Goal: Navigation & Orientation: Find specific page/section

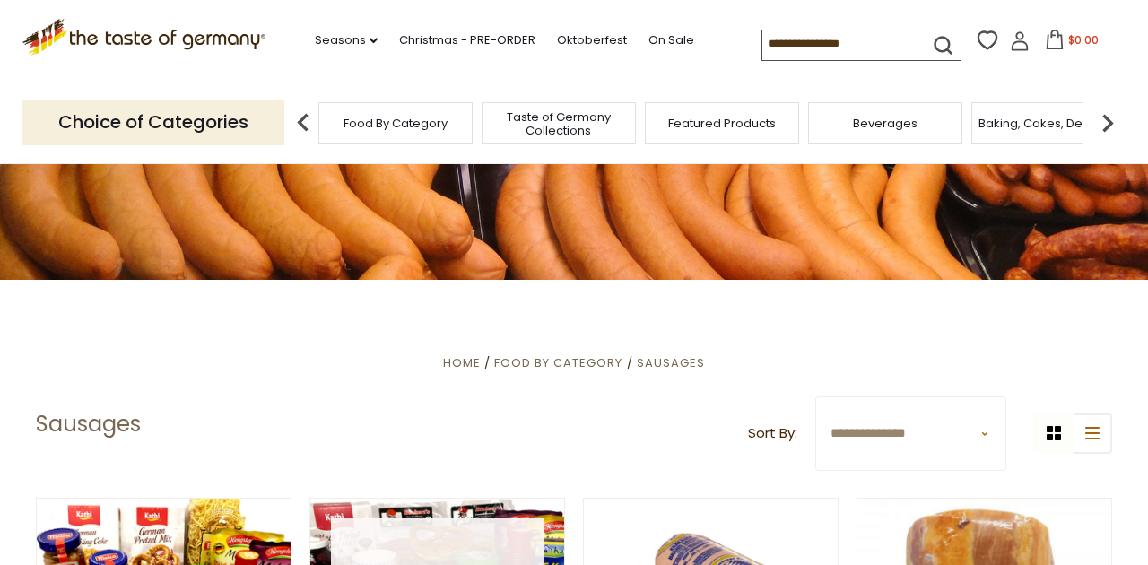
scroll to position [144, 0]
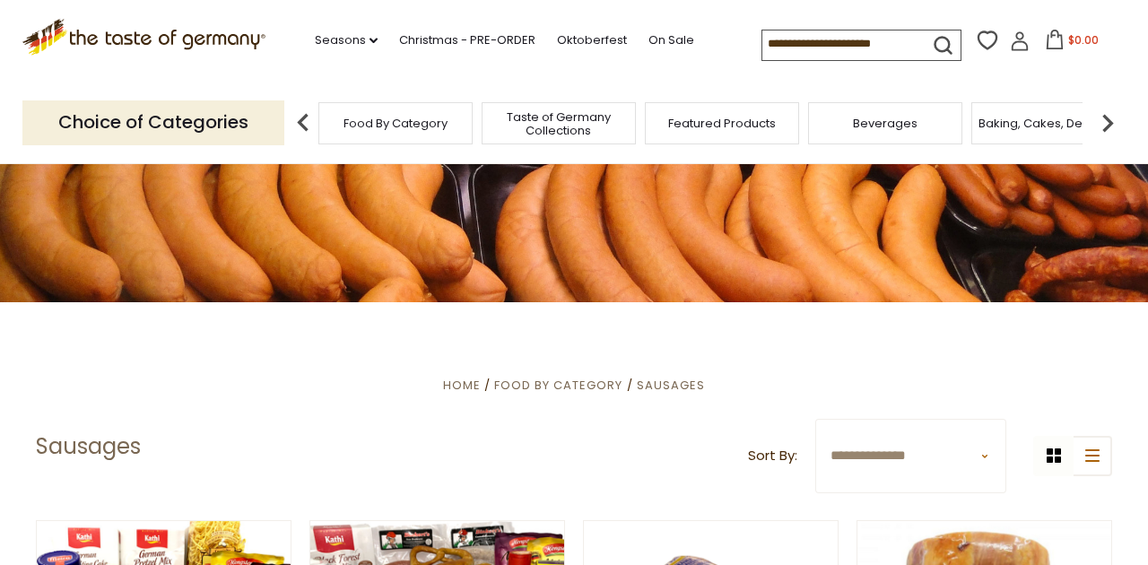
click at [401, 119] on span "Food By Category" at bounding box center [396, 123] width 104 height 13
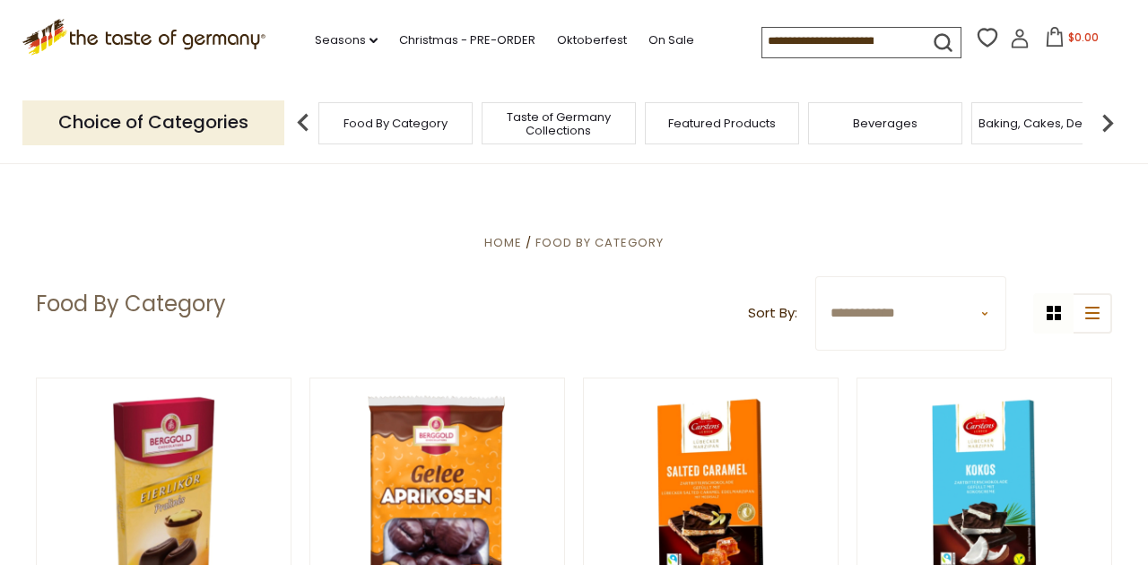
click at [373, 122] on span "Food By Category" at bounding box center [396, 123] width 104 height 13
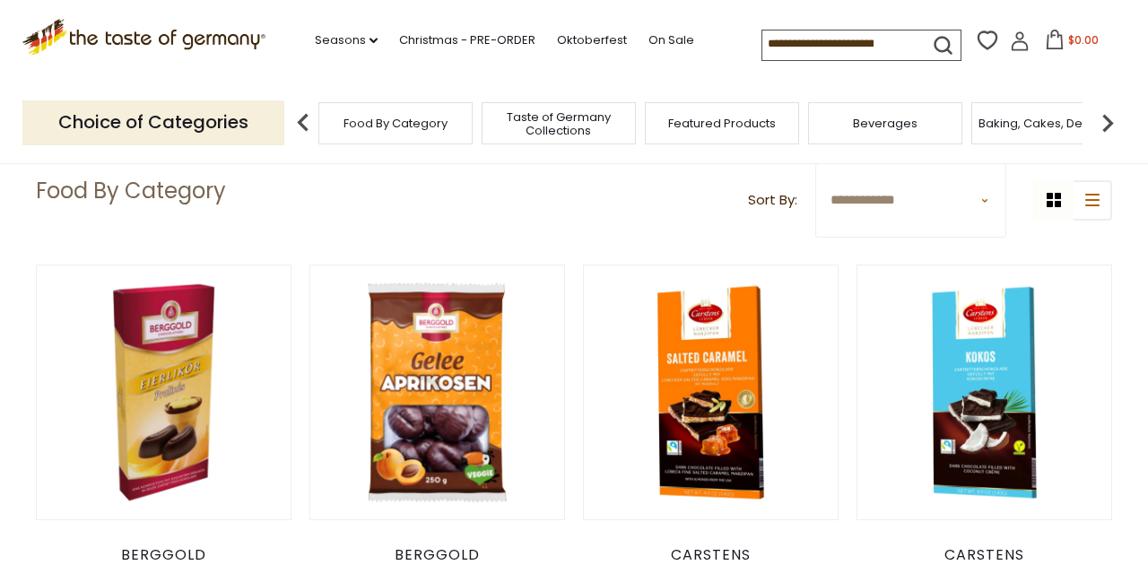
scroll to position [239, 0]
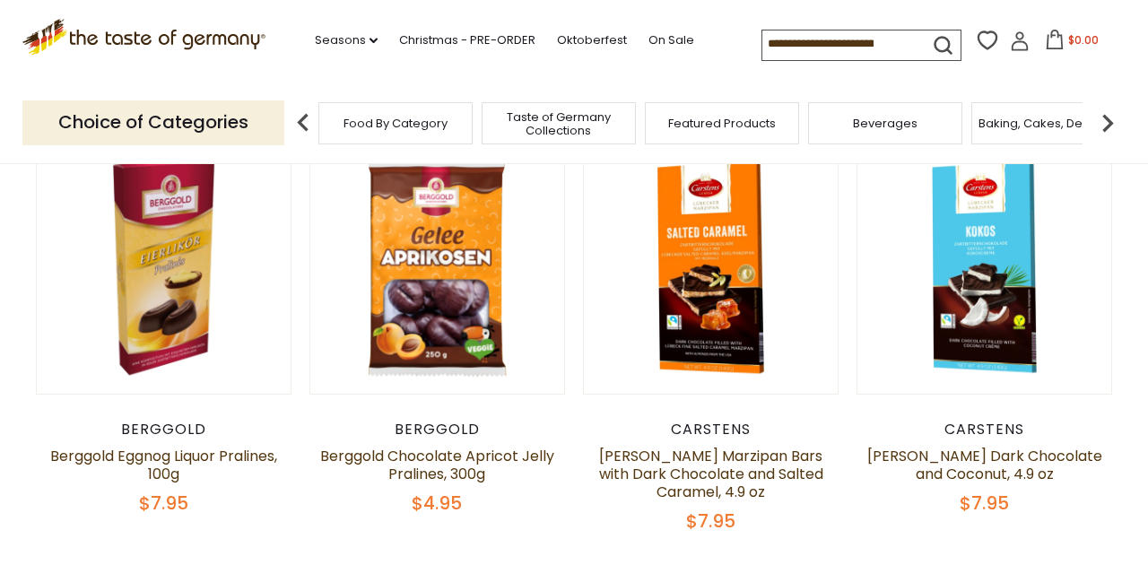
click at [708, 117] on span "Featured Products" at bounding box center [722, 123] width 108 height 13
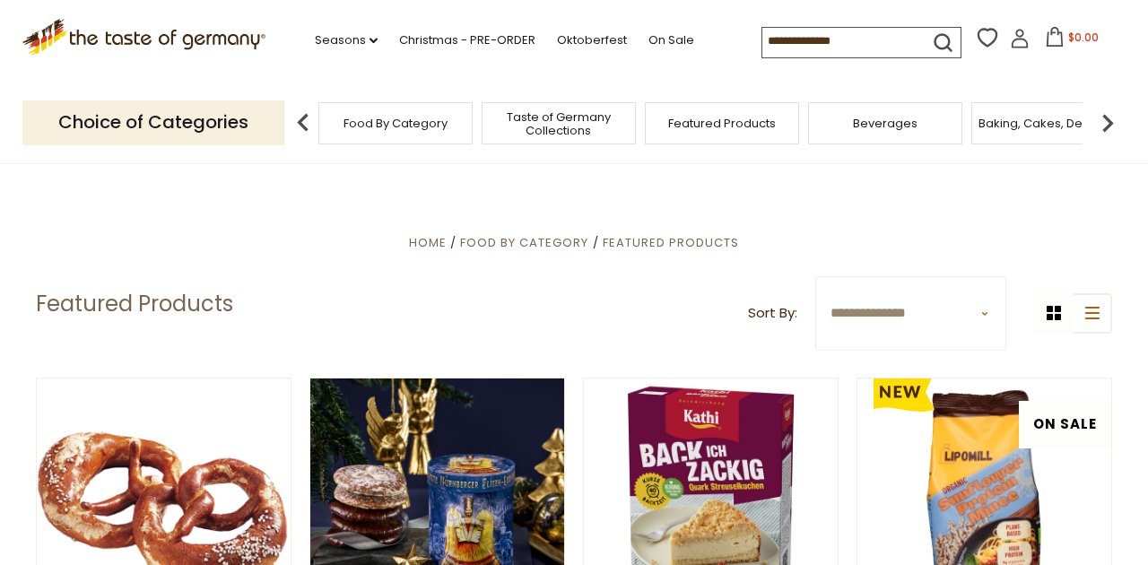
click at [1104, 124] on img at bounding box center [1108, 123] width 36 height 36
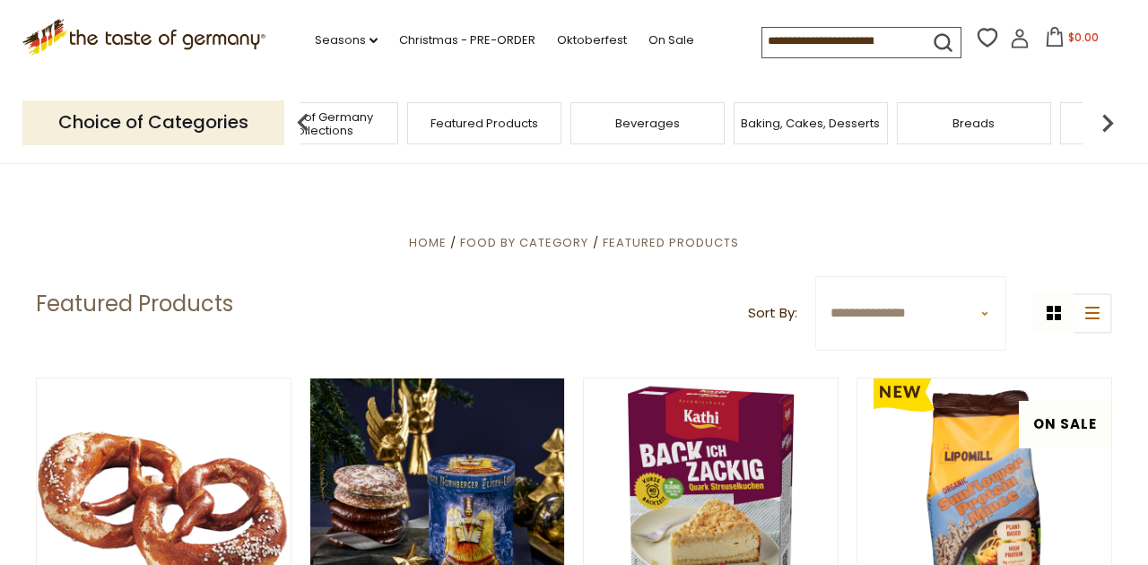
click at [1104, 124] on img at bounding box center [1108, 123] width 36 height 36
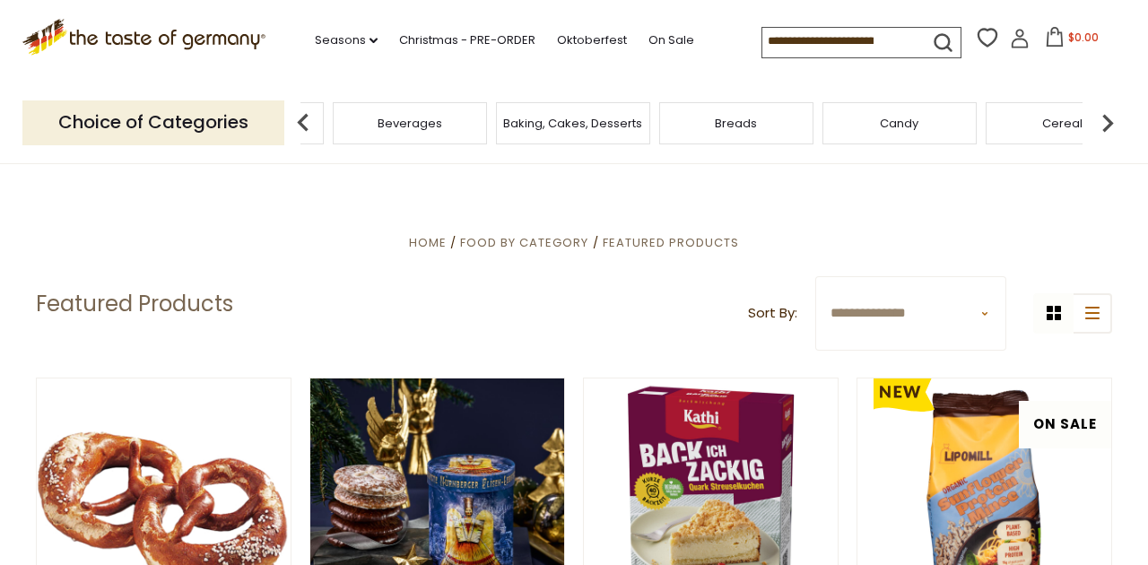
click at [1107, 122] on img at bounding box center [1108, 123] width 36 height 36
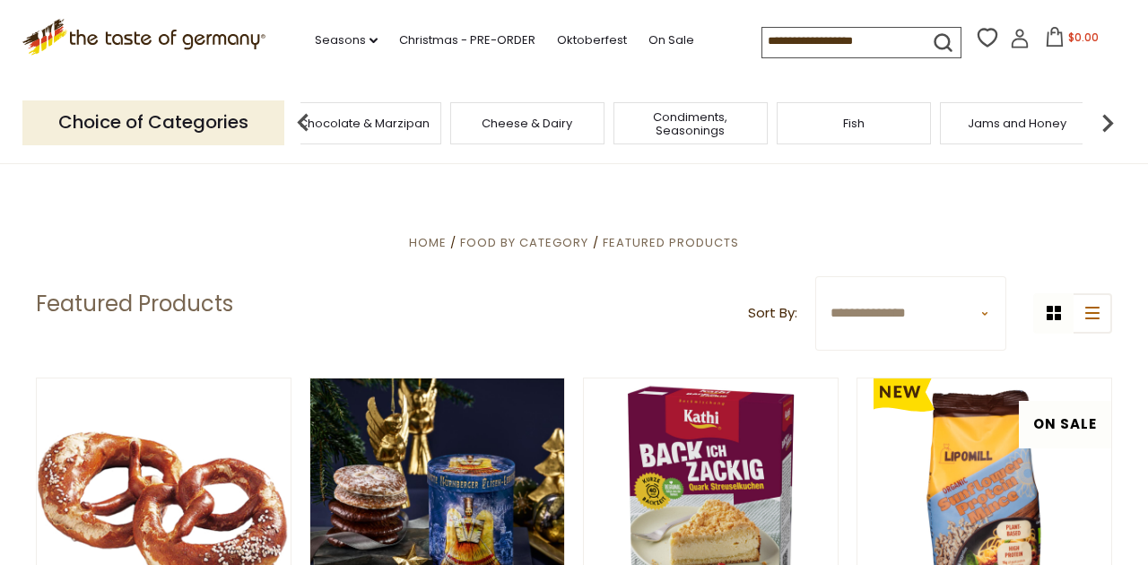
click at [1107, 122] on img at bounding box center [1108, 123] width 36 height 36
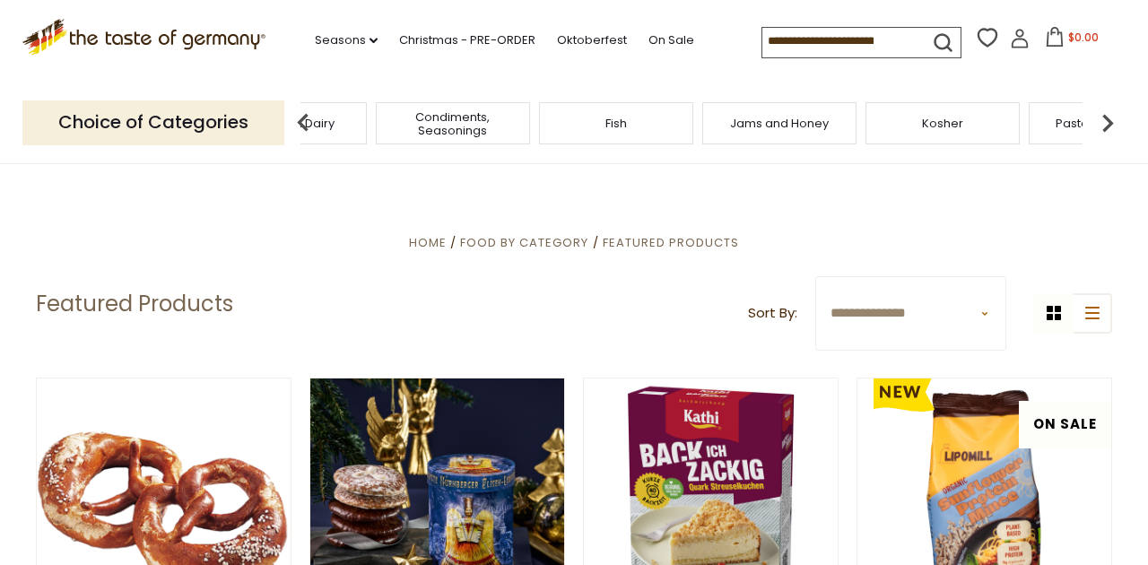
click at [1107, 122] on img at bounding box center [1108, 123] width 36 height 36
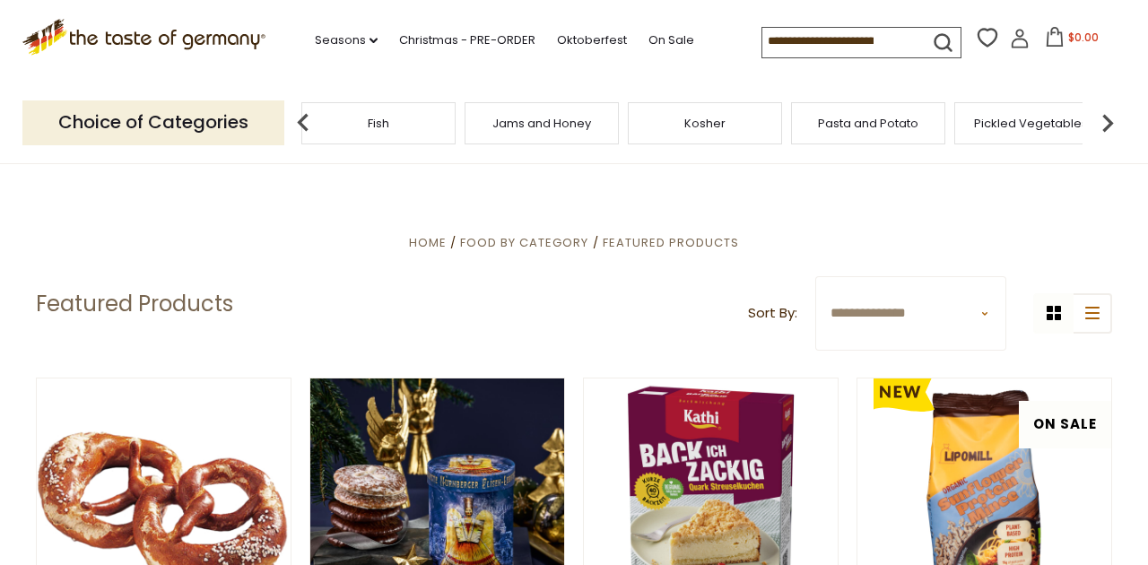
click at [1107, 122] on img at bounding box center [1108, 123] width 36 height 36
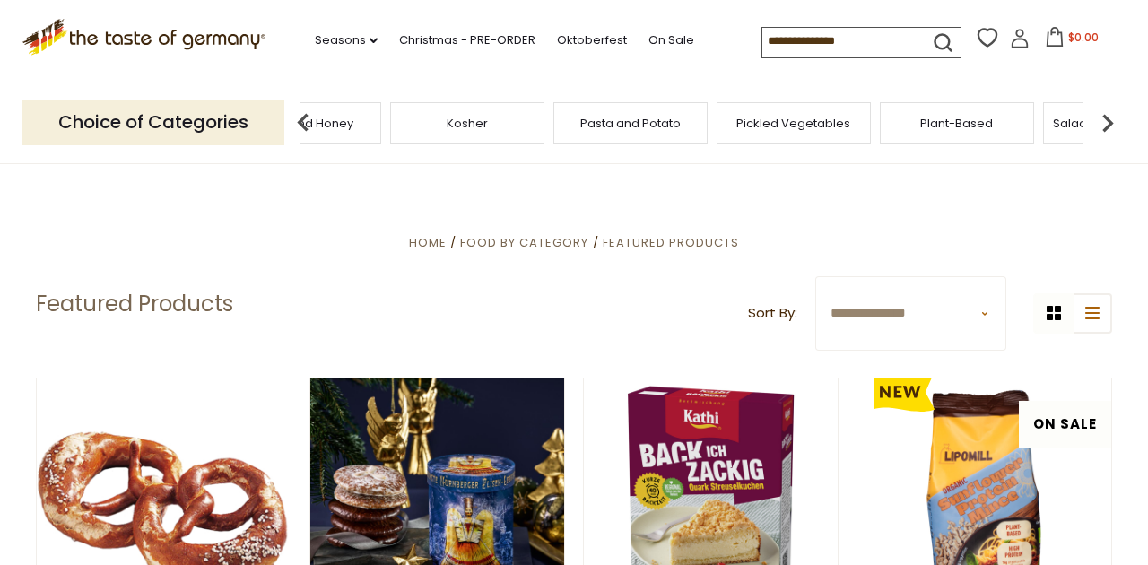
click at [1111, 116] on img at bounding box center [1108, 123] width 36 height 36
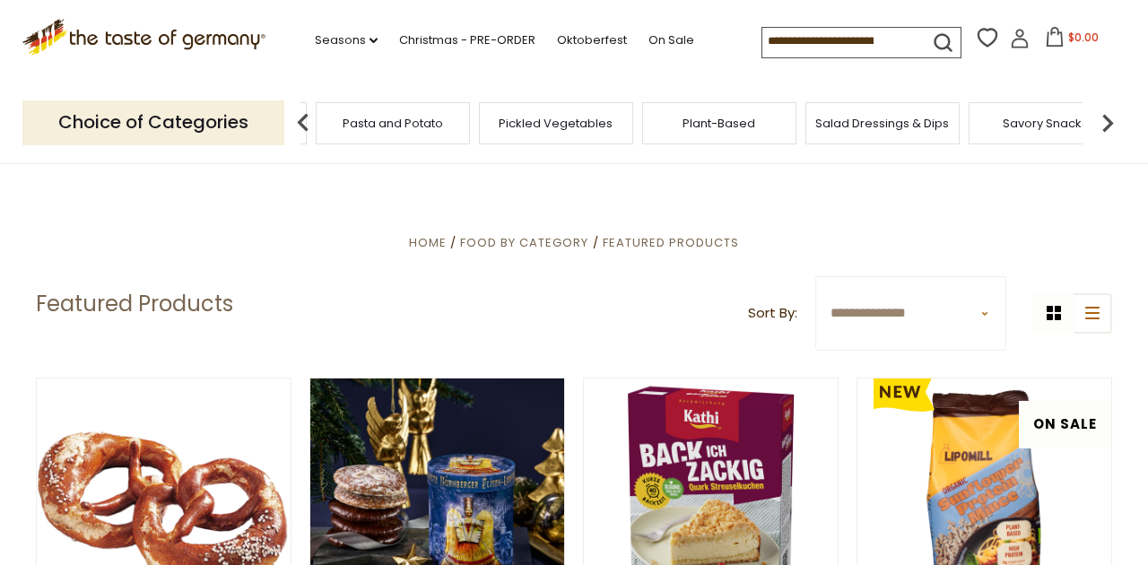
click at [1110, 116] on img at bounding box center [1108, 123] width 36 height 36
click at [1110, 115] on img at bounding box center [1108, 123] width 36 height 36
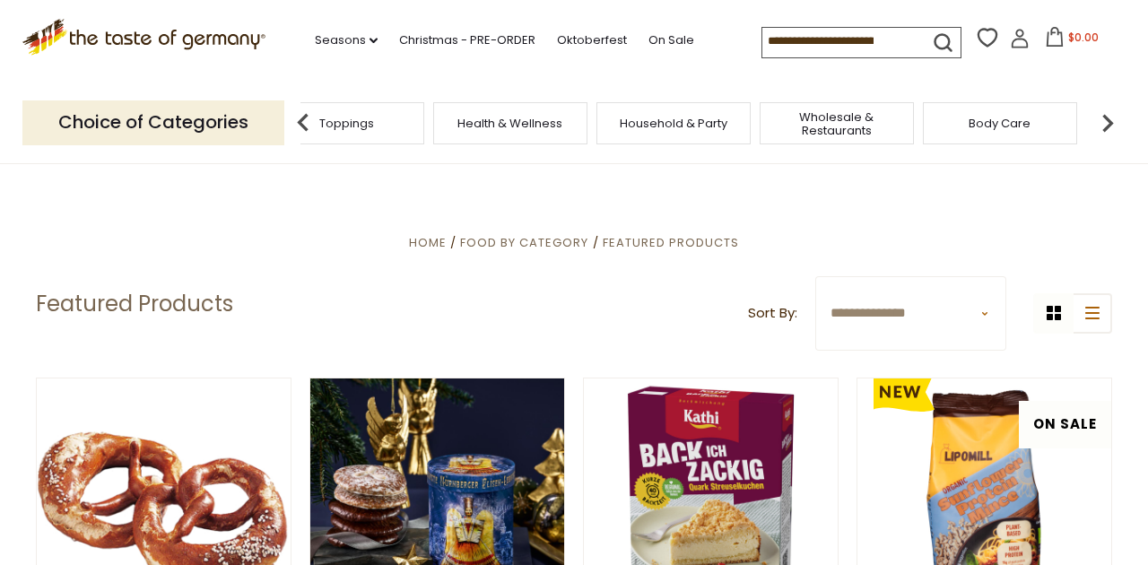
click at [1110, 115] on img at bounding box center [1108, 123] width 36 height 36
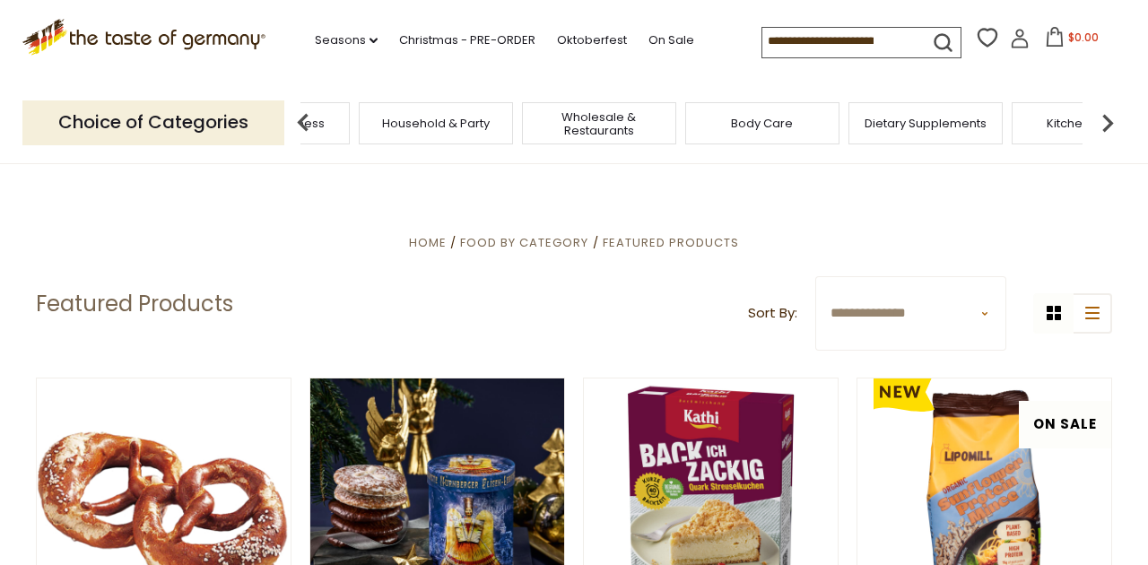
click at [1110, 115] on img at bounding box center [1108, 123] width 36 height 36
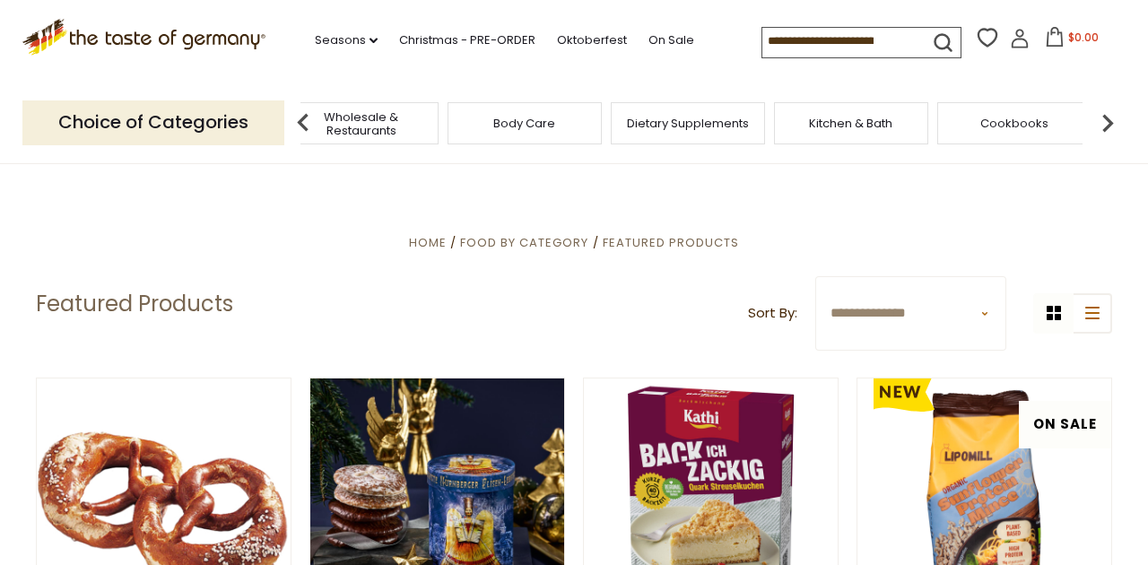
click at [1110, 115] on img at bounding box center [1108, 123] width 36 height 36
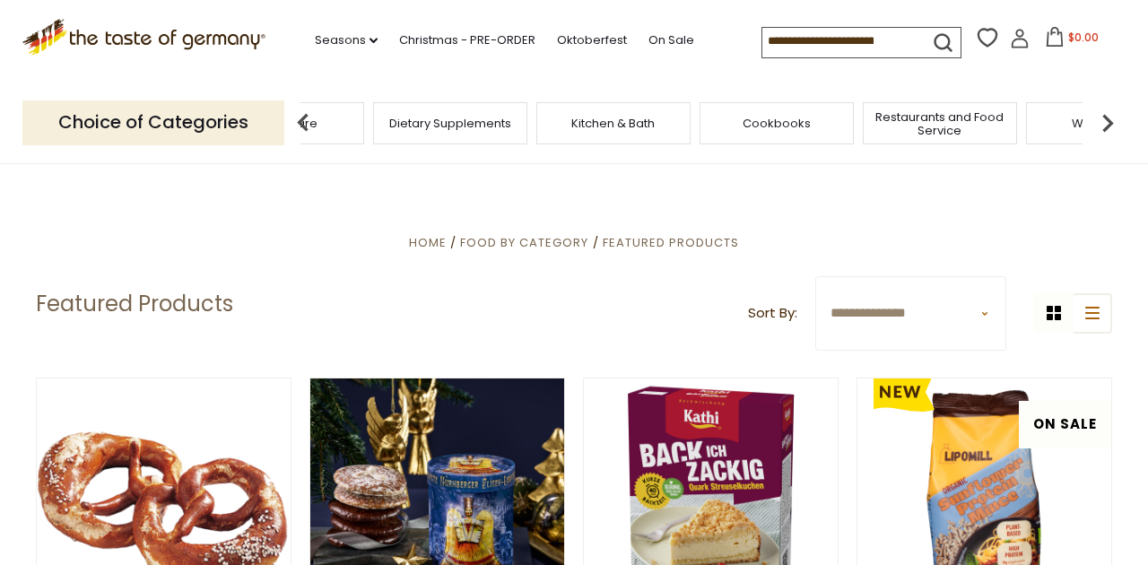
click at [1110, 115] on img at bounding box center [1108, 123] width 36 height 36
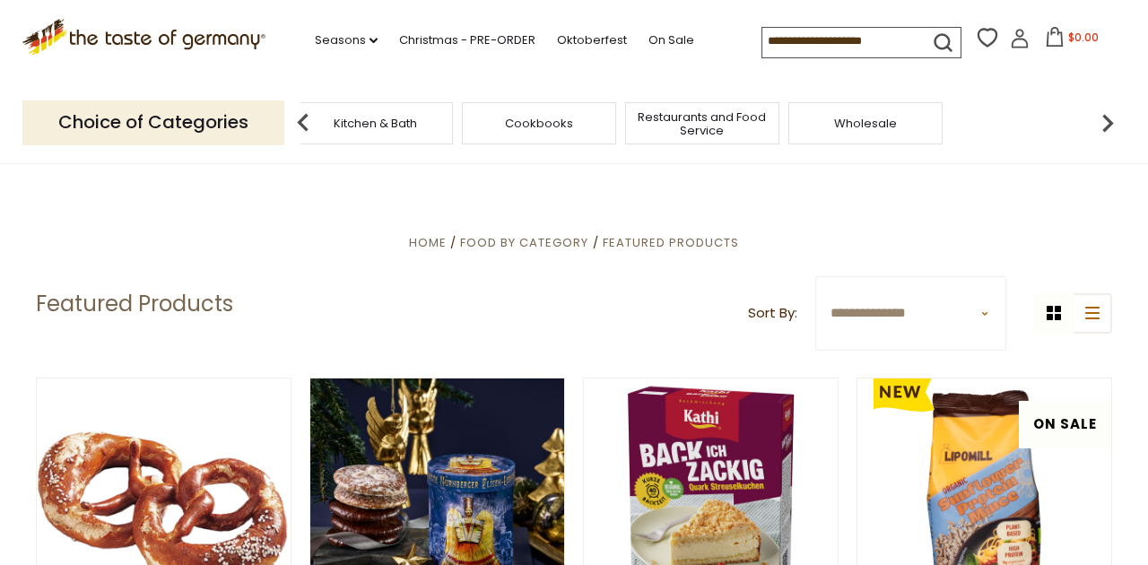
click at [1110, 115] on img at bounding box center [1108, 123] width 36 height 36
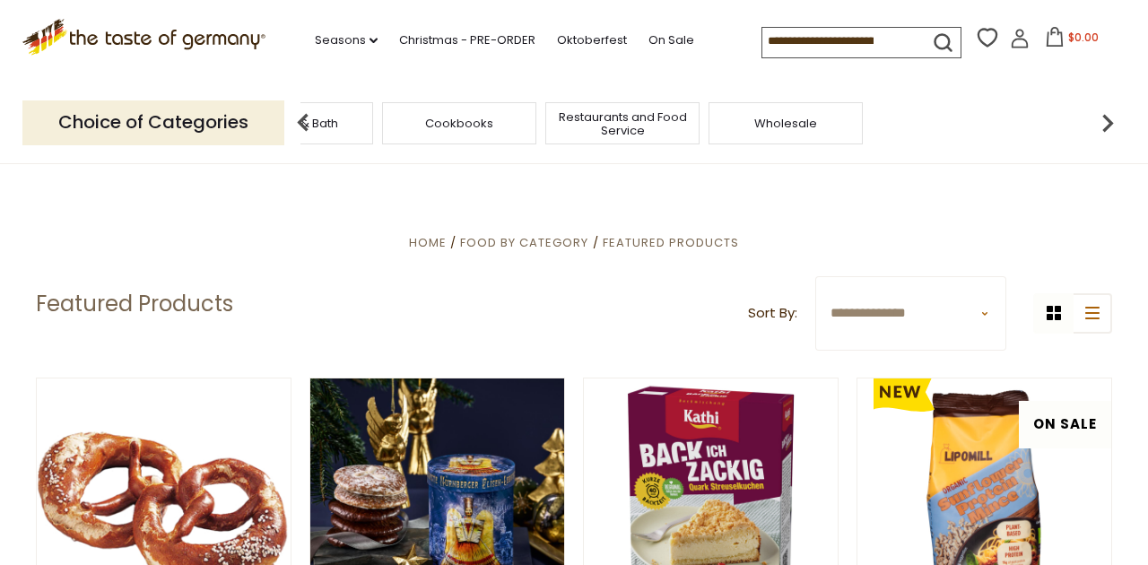
click at [1110, 115] on img at bounding box center [1108, 123] width 36 height 36
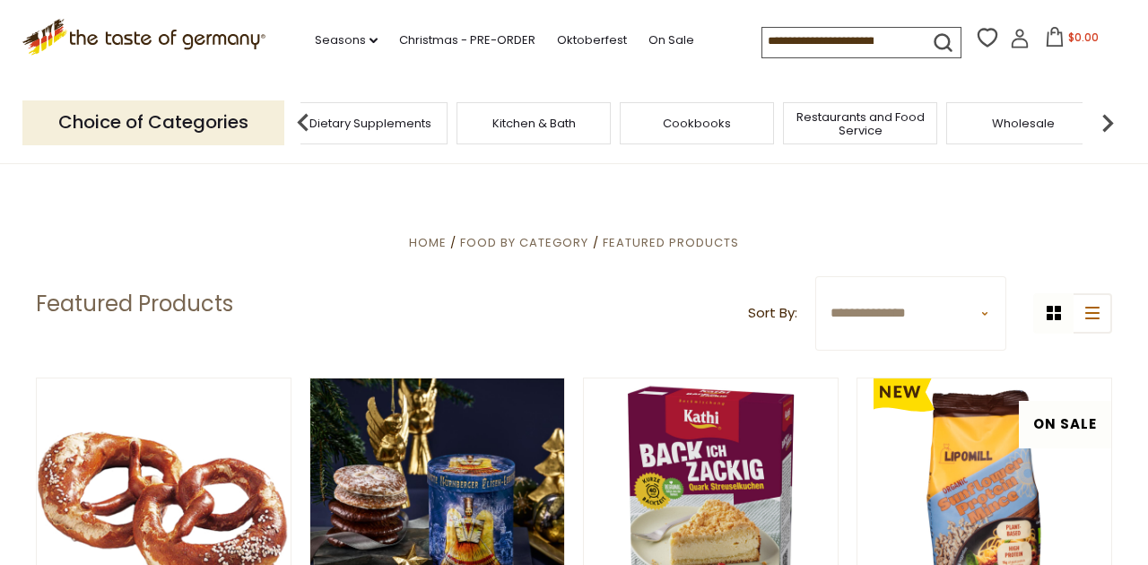
click at [297, 121] on img at bounding box center [303, 123] width 36 height 36
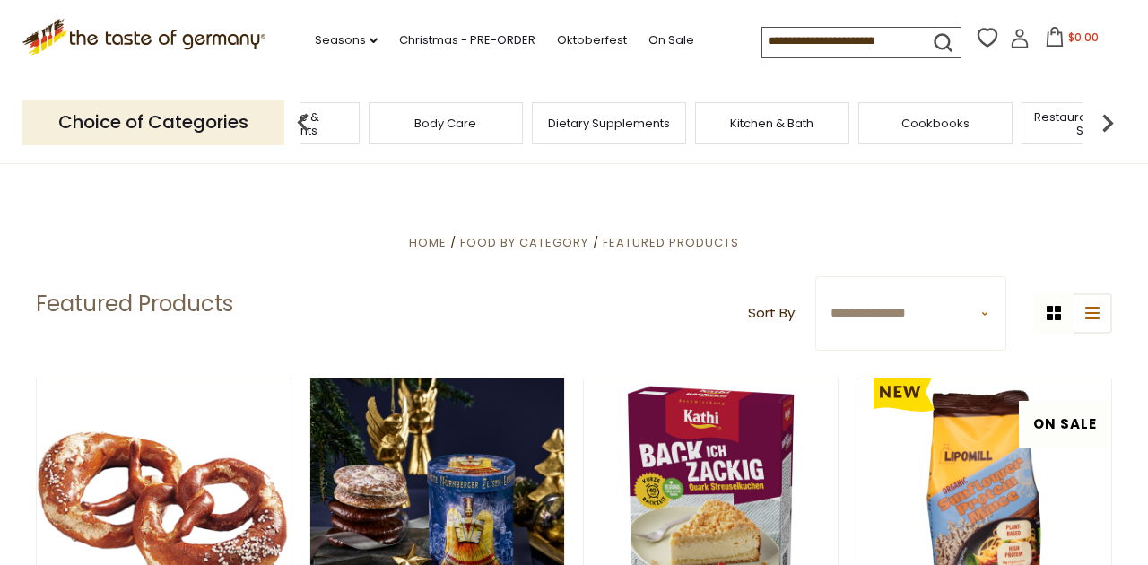
click at [297, 121] on img at bounding box center [303, 123] width 36 height 36
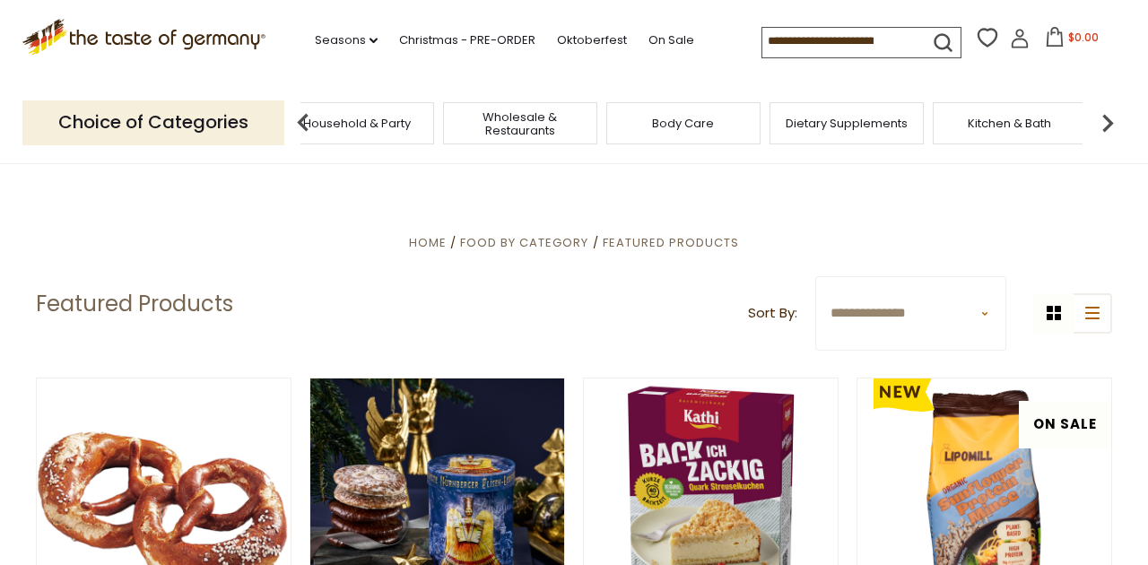
click at [297, 121] on img at bounding box center [303, 123] width 36 height 36
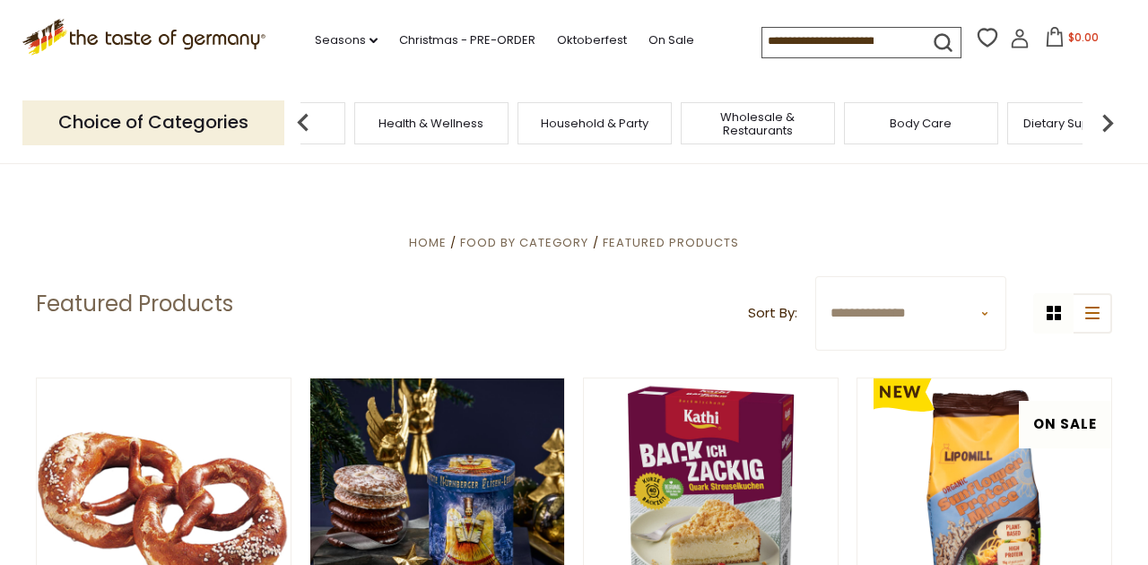
click at [298, 120] on img at bounding box center [303, 123] width 36 height 36
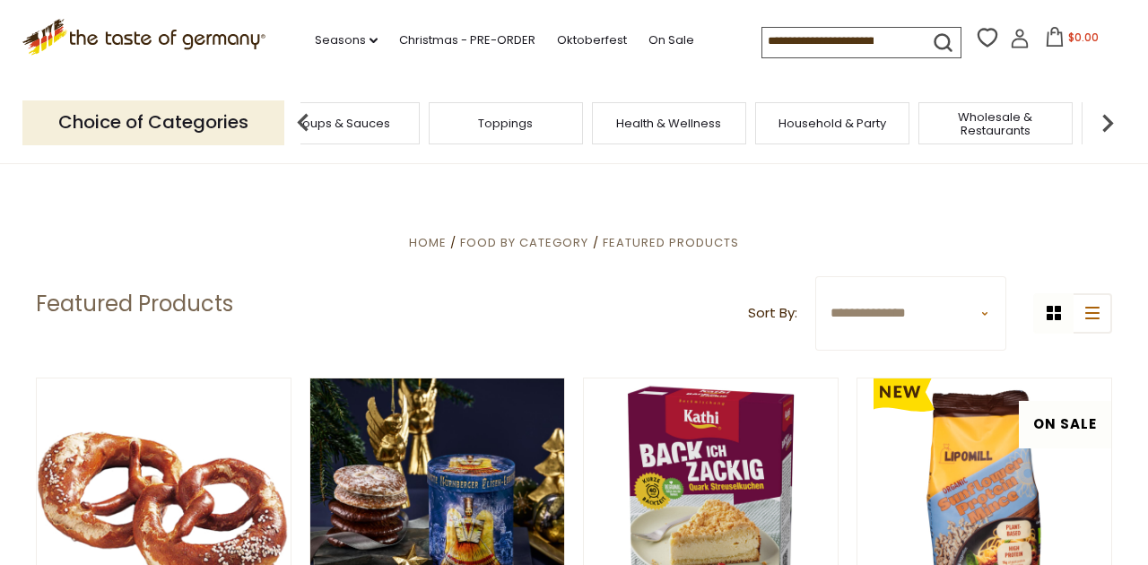
click at [298, 120] on img at bounding box center [303, 123] width 36 height 36
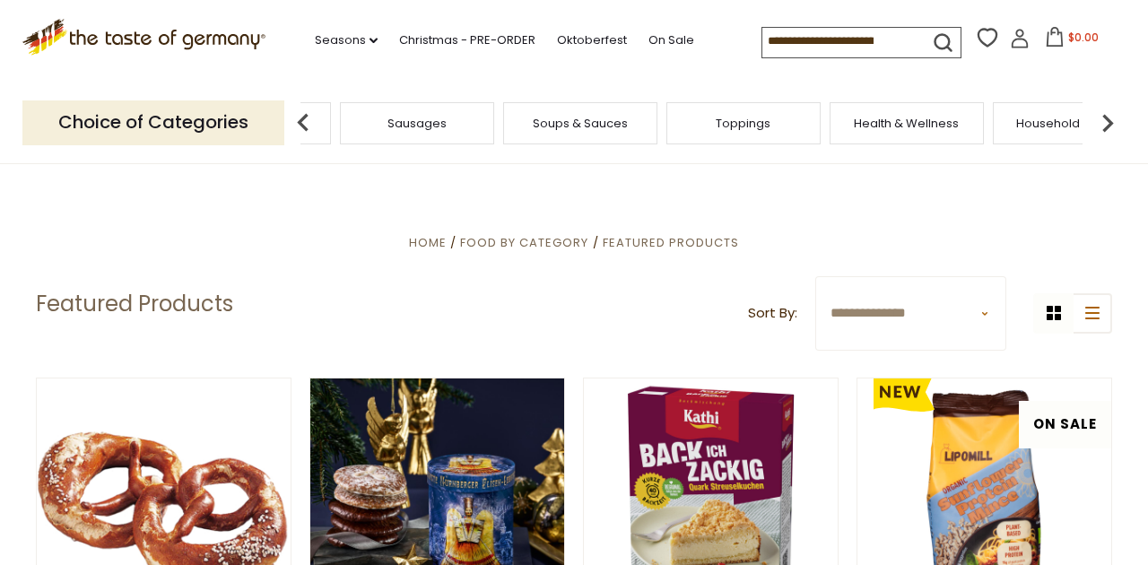
click at [585, 127] on div "Soups & Sauces" at bounding box center [580, 123] width 154 height 42
click at [581, 120] on span "Soups & Sauces" at bounding box center [566, 123] width 95 height 13
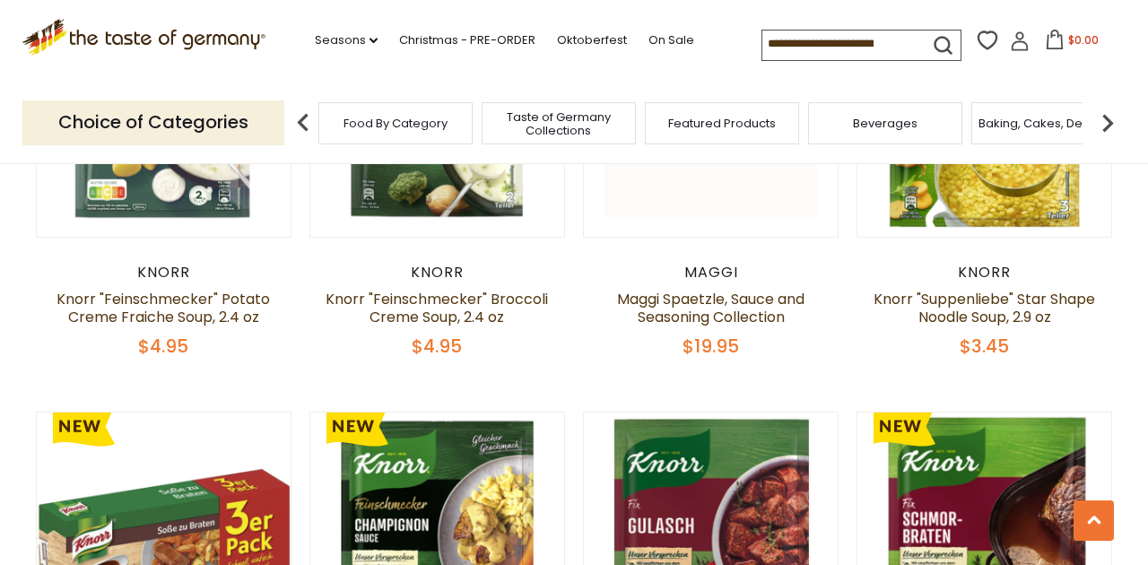
scroll to position [2132, 0]
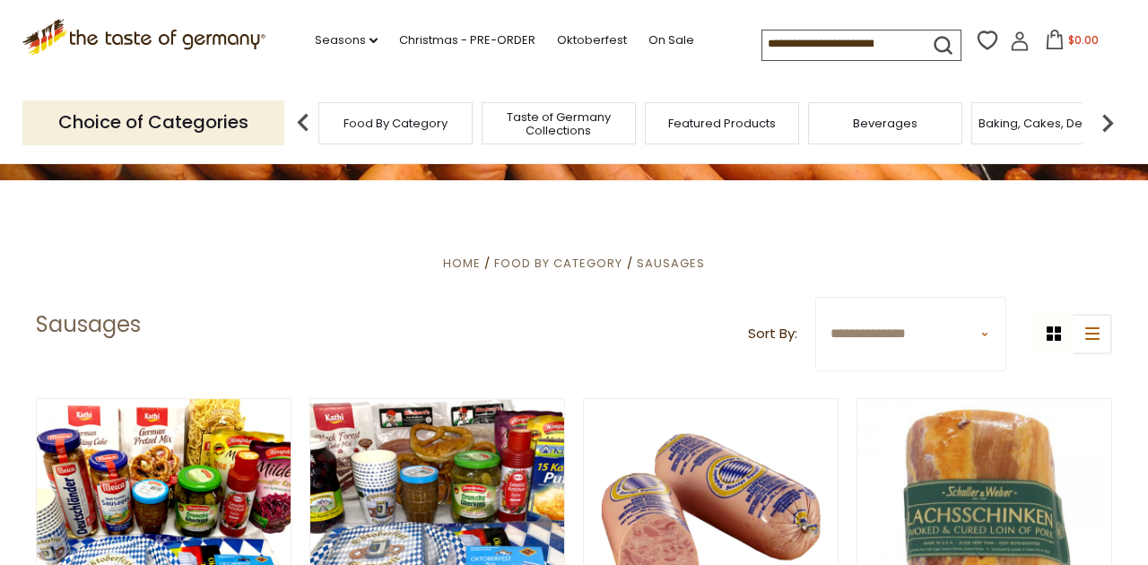
scroll to position [257, 0]
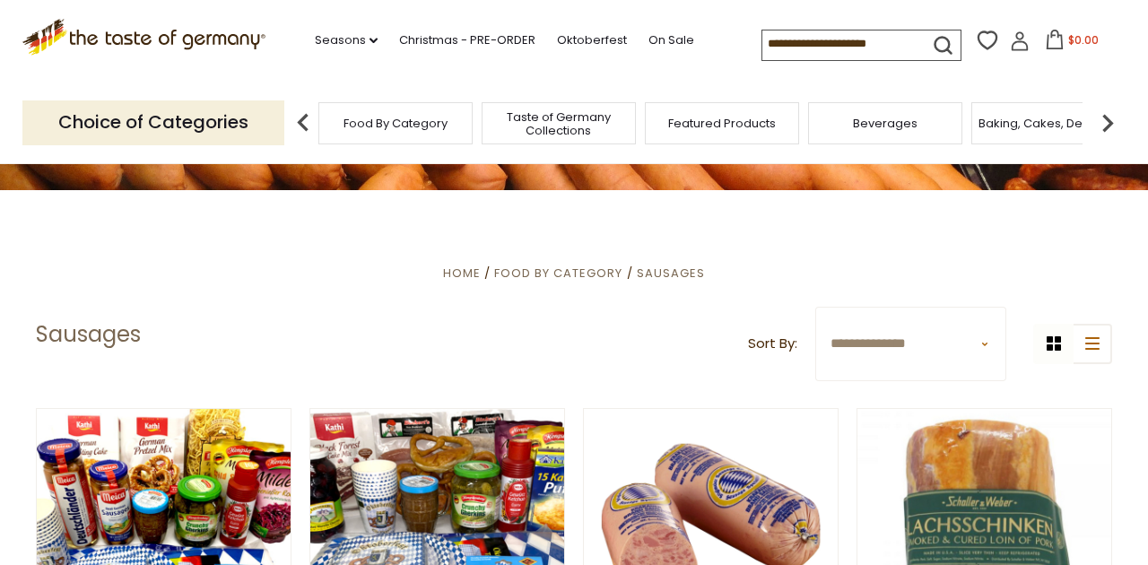
click at [1106, 125] on img at bounding box center [1108, 123] width 36 height 36
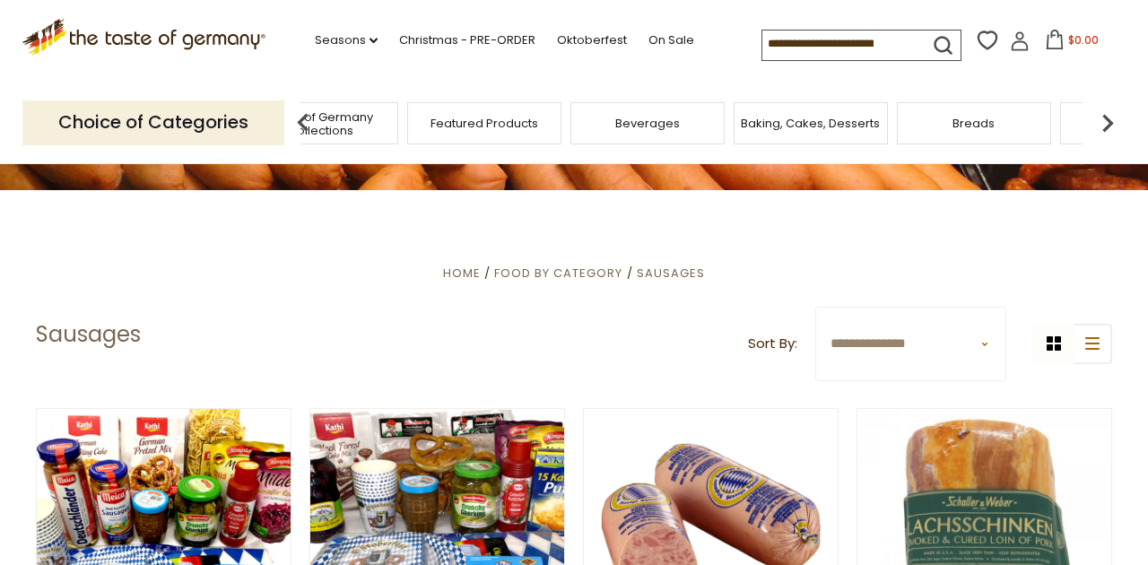
click at [1106, 125] on img at bounding box center [1108, 123] width 36 height 36
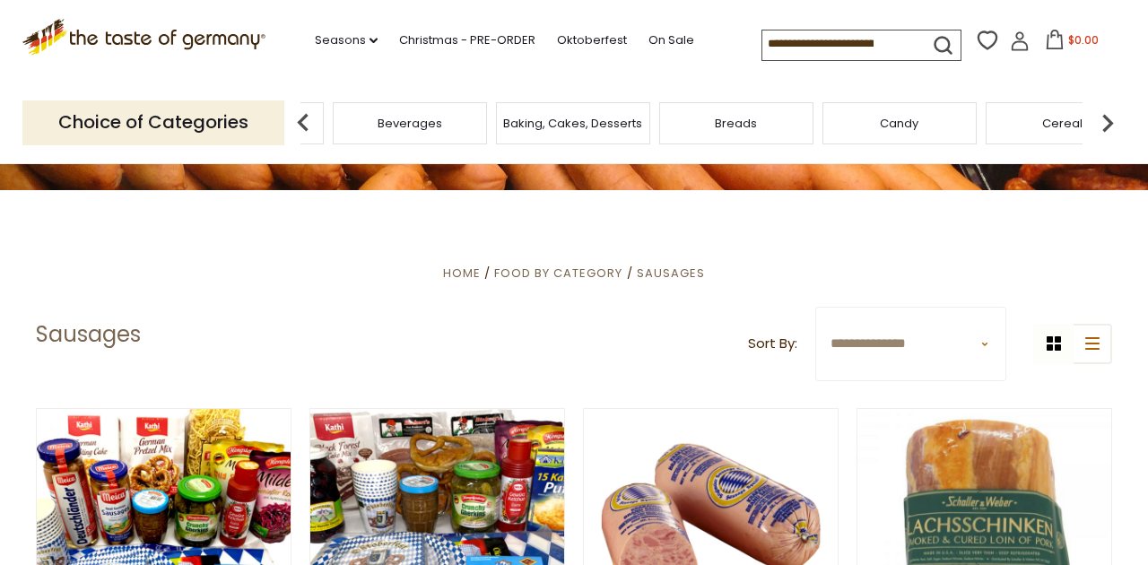
click at [1106, 125] on img at bounding box center [1108, 123] width 36 height 36
click at [763, 127] on span "Cheese & Dairy" at bounding box center [765, 123] width 91 height 13
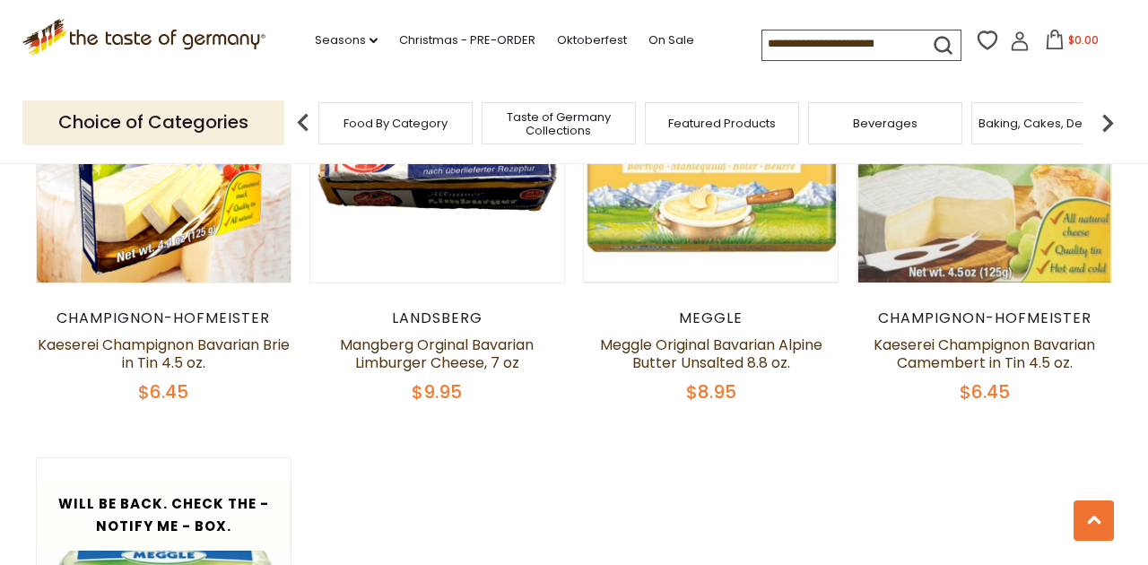
scroll to position [1958, 0]
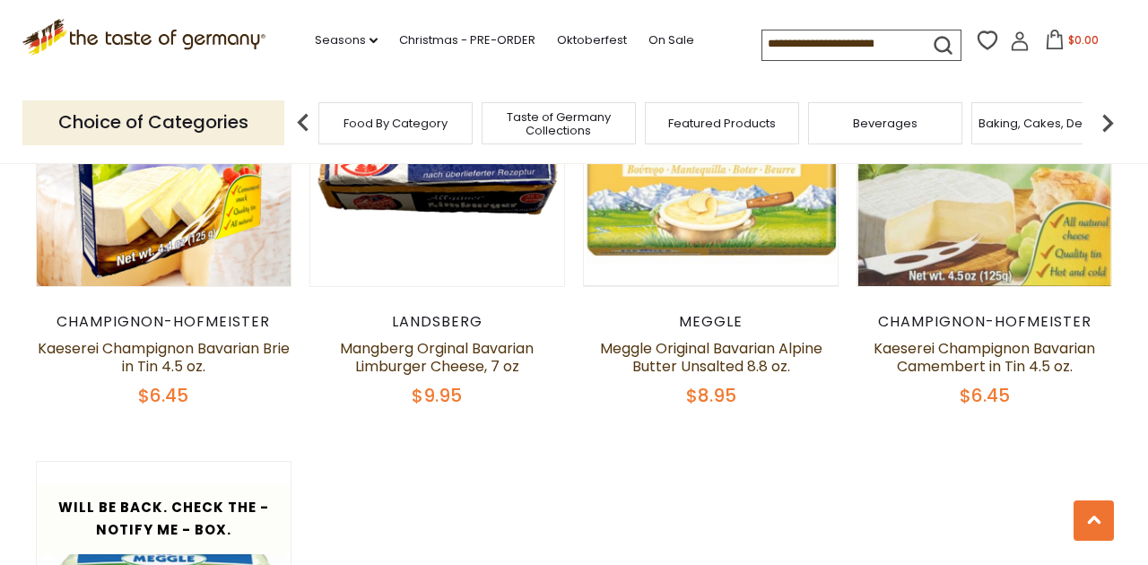
click at [1112, 118] on img at bounding box center [1108, 123] width 36 height 36
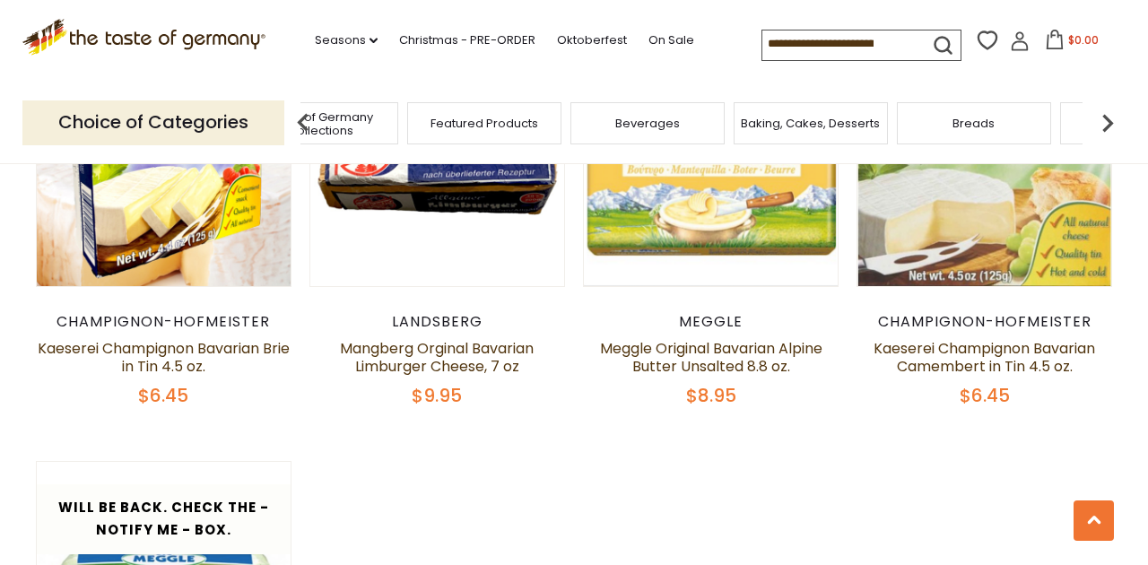
click at [1112, 118] on img at bounding box center [1108, 123] width 36 height 36
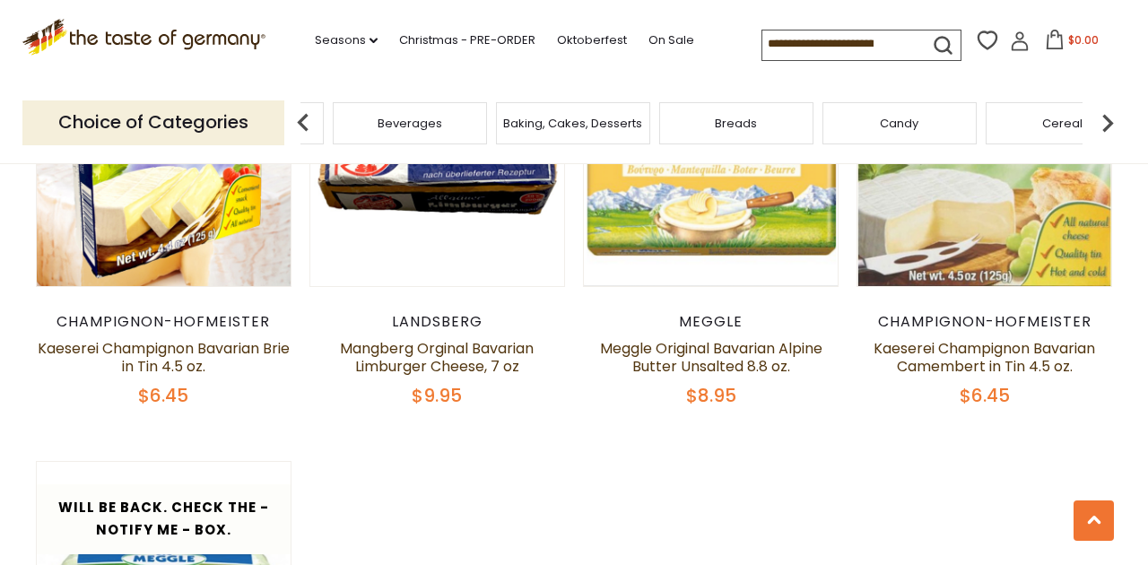
click at [1112, 118] on img at bounding box center [1108, 123] width 36 height 36
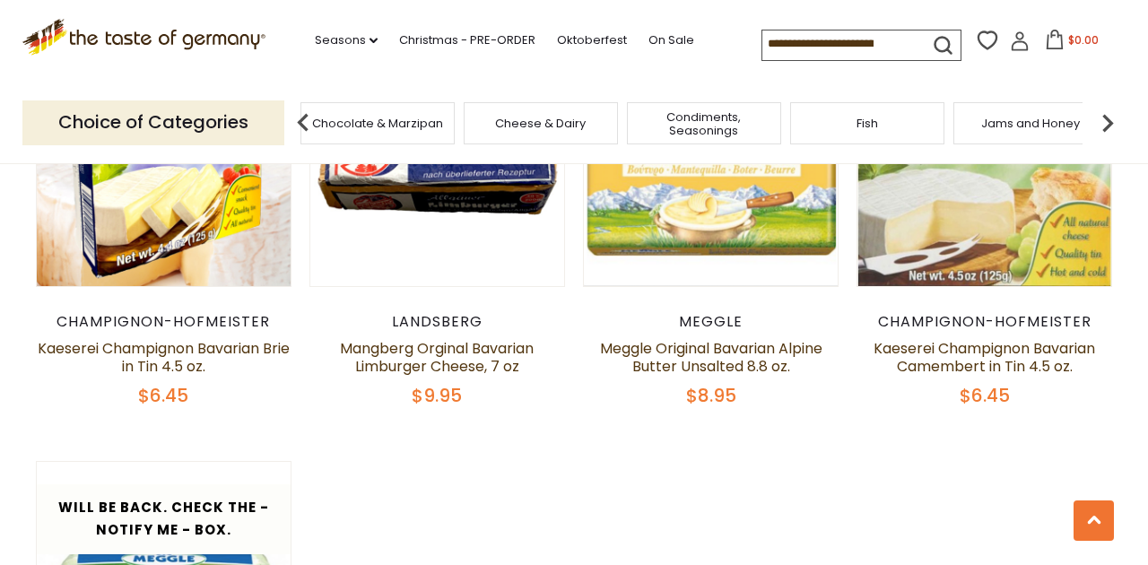
click at [877, 117] on div "Fish" at bounding box center [867, 123] width 154 height 42
click at [867, 121] on span "Fish" at bounding box center [868, 123] width 22 height 13
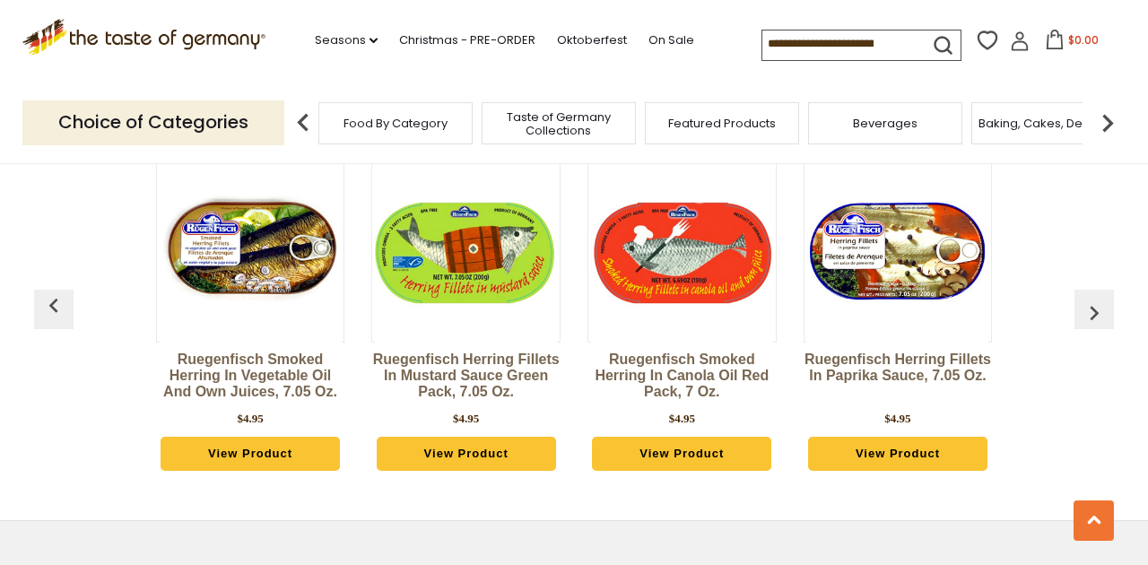
scroll to position [4776, 0]
